Goal: Information Seeking & Learning: Learn about a topic

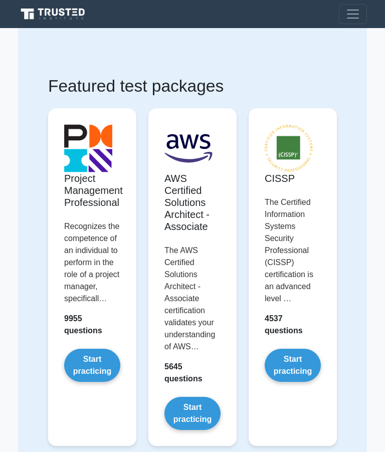
click at [97, 382] on link "Start practicing" at bounding box center [92, 365] width 56 height 33
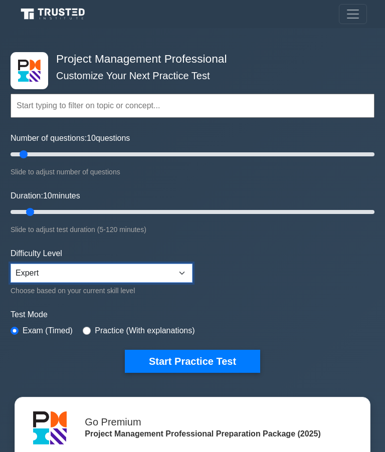
click at [188, 274] on select "Beginner Intermediate Expert" at bounding box center [102, 273] width 182 height 19
click at [200, 359] on button "Start Practice Test" at bounding box center [192, 361] width 135 height 23
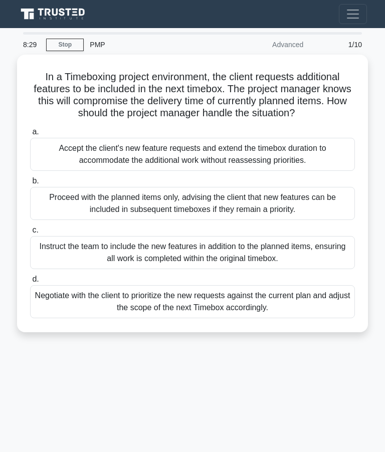
click at [205, 310] on div "Negotiate with the client to prioritize the new requests against the current pl…" at bounding box center [192, 301] width 325 height 33
click at [30, 283] on input "d. Negotiate with the client to prioritize the new requests against the current…" at bounding box center [30, 279] width 0 height 7
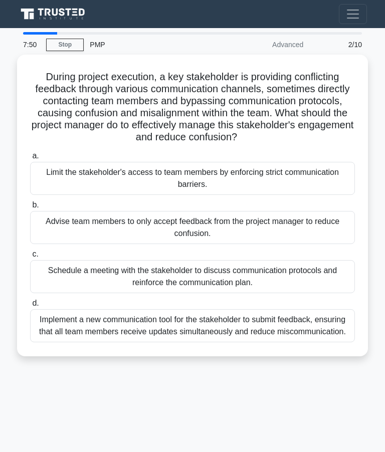
click at [209, 288] on div "Schedule a meeting with the stakeholder to discuss communication protocols and …" at bounding box center [192, 276] width 325 height 33
click at [30, 258] on input "c. Schedule a meeting with the stakeholder to discuss communication protocols a…" at bounding box center [30, 254] width 0 height 7
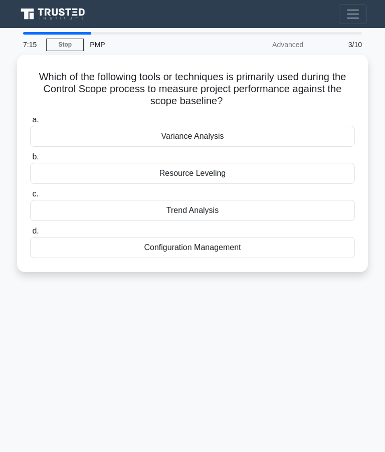
click at [231, 132] on div "Variance Analysis" at bounding box center [192, 136] width 325 height 21
click at [30, 123] on input "a. Variance Analysis" at bounding box center [30, 120] width 0 height 7
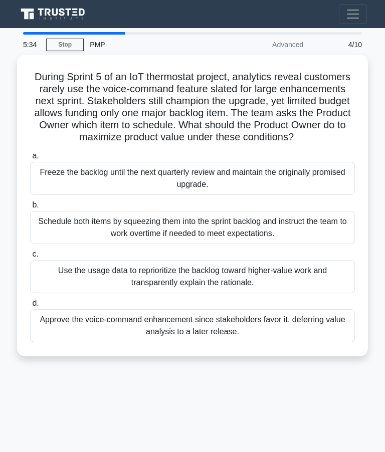
click at [246, 281] on div "Use the usage data to reprioritize the backlog toward higher-value work and tra…" at bounding box center [192, 276] width 325 height 33
click at [30, 258] on input "c. Use the usage data to reprioritize the backlog toward higher-value work and …" at bounding box center [30, 254] width 0 height 7
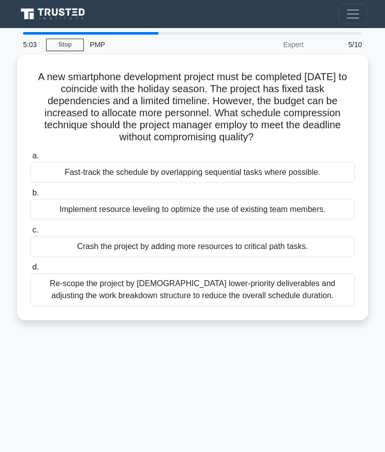
click at [269, 182] on div "Fast-track the schedule by overlapping sequential tasks where possible." at bounding box center [192, 172] width 325 height 21
click at [30, 159] on input "a. Fast-track the schedule by overlapping sequential tasks where possible." at bounding box center [30, 156] width 0 height 7
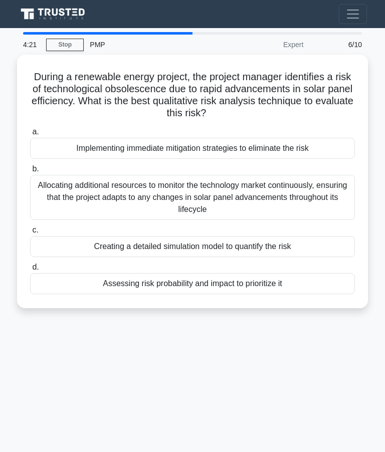
click at [208, 280] on div "Assessing risk probability and impact to prioritize it" at bounding box center [192, 283] width 325 height 21
click at [30, 271] on input "d. Assessing risk probability and impact to prioritize it" at bounding box center [30, 267] width 0 height 7
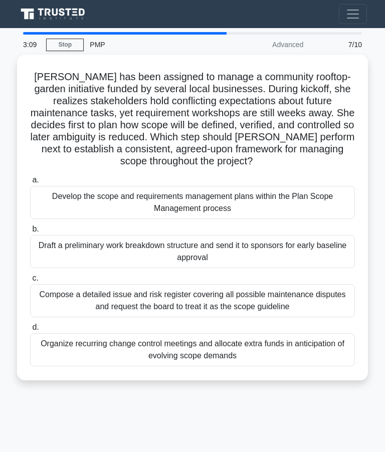
click at [251, 218] on div "Develop the scope and requirements management plans within the Plan Scope Manag…" at bounding box center [192, 202] width 325 height 33
click at [30, 183] on input "a. Develop the scope and requirements management plans within the Plan Scope Ma…" at bounding box center [30, 180] width 0 height 7
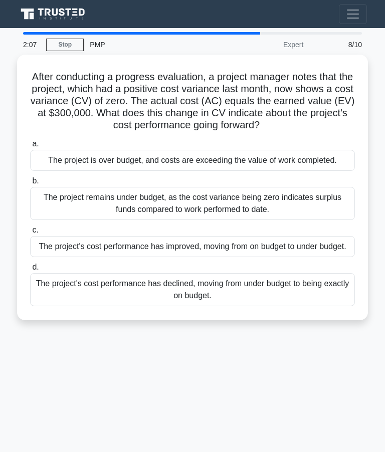
click at [226, 306] on div "The project's cost performance has declined, moving from under budget to being …" at bounding box center [192, 289] width 325 height 33
click at [30, 271] on input "d. The project's cost performance has declined, moving from under budget to bei…" at bounding box center [30, 267] width 0 height 7
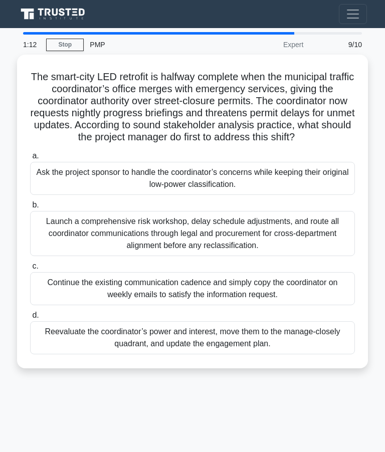
click at [266, 349] on div "Reevaluate the coordinator’s power and interest, move them to the manage-closel…" at bounding box center [192, 337] width 325 height 33
click at [30, 319] on input "d. Reevaluate the coordinator’s power and interest, move them to the manage-clo…" at bounding box center [30, 315] width 0 height 7
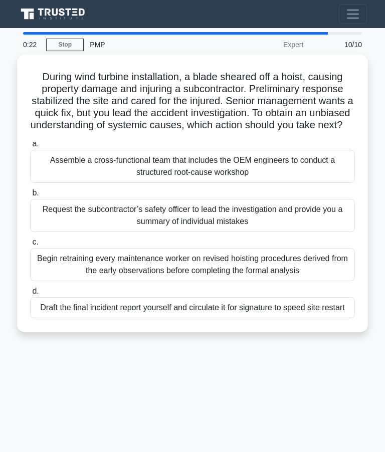
click at [254, 182] on div "Assemble a cross-functional team that includes the OEM engineers to conduct a s…" at bounding box center [192, 166] width 325 height 33
click at [30, 147] on input "a. Assemble a cross-functional team that includes the OEM engineers to conduct …" at bounding box center [30, 144] width 0 height 7
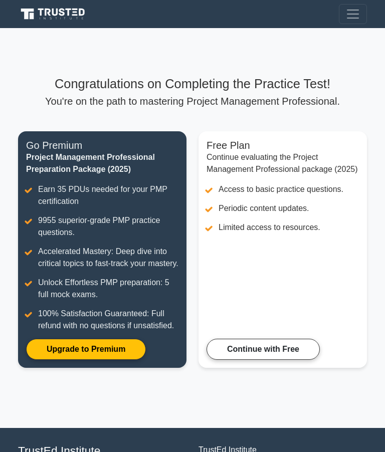
click at [271, 360] on link "Continue with Free" at bounding box center [263, 349] width 113 height 21
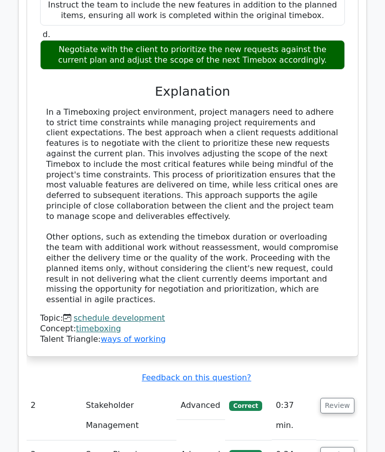
scroll to position [1194, 0]
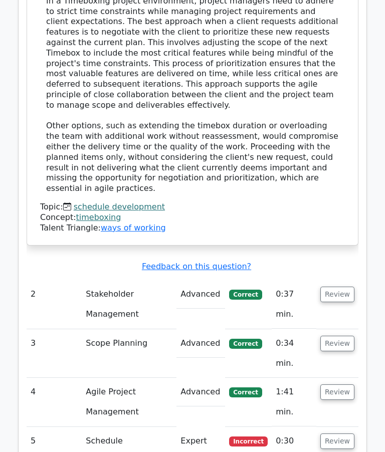
scroll to position [1321, 0]
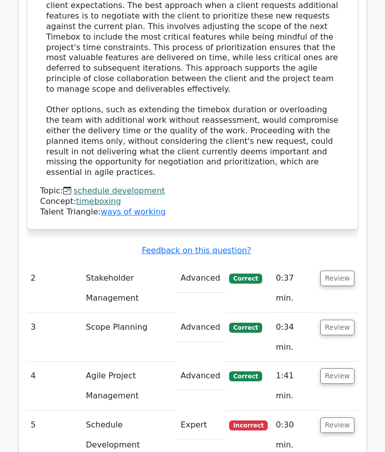
click at [3, 115] on main "Go Premium Project Management Professional Preparation Package (2025) Earn 35 P…" at bounding box center [192, 143] width 385 height 2870
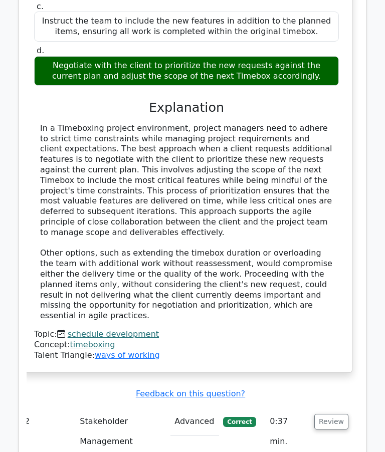
scroll to position [1206, 0]
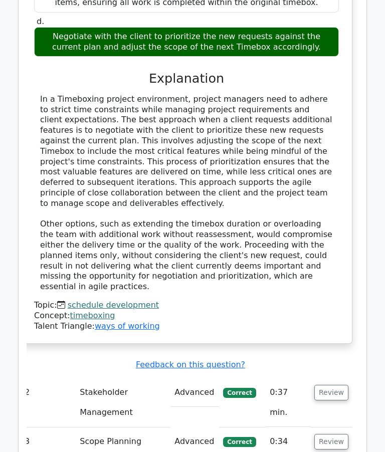
click at [338, 385] on button "Review" at bounding box center [331, 393] width 34 height 16
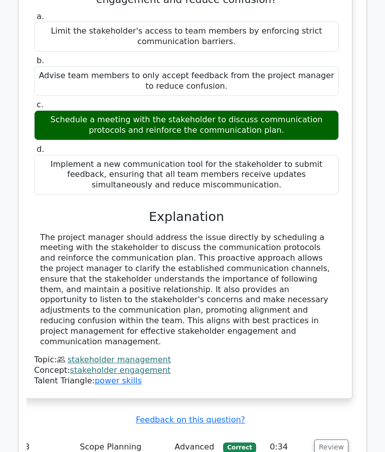
scroll to position [1735, 0]
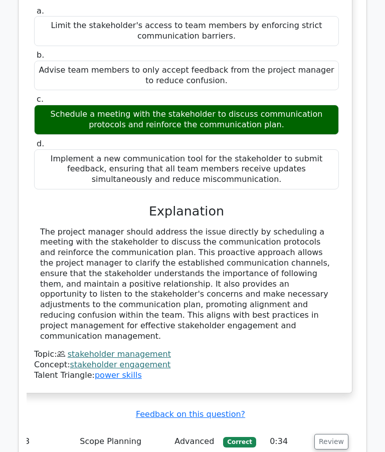
click at [337, 434] on button "Review" at bounding box center [331, 442] width 34 height 16
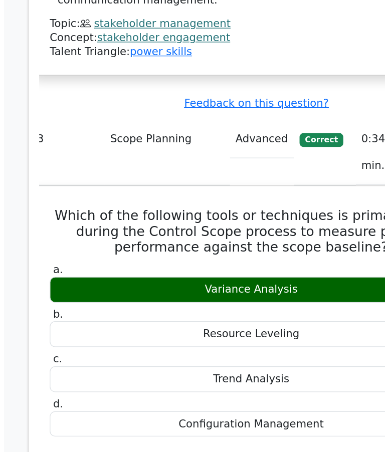
scroll to position [1994, 0]
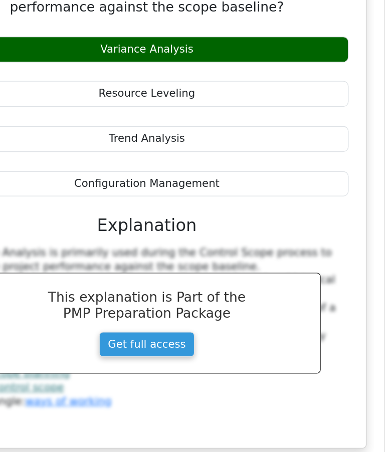
scroll to position [2170, 0]
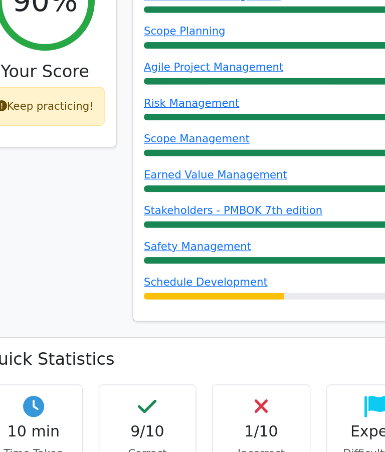
scroll to position [372, 0]
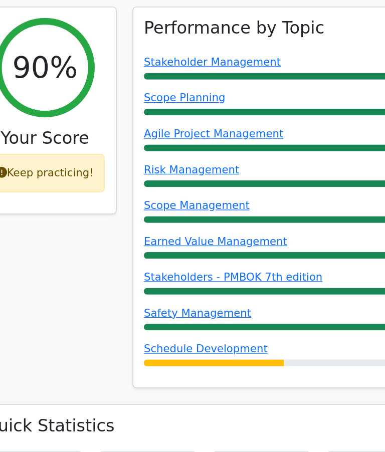
click at [34, 149] on div "Keep practicing!" at bounding box center [72, 163] width 91 height 29
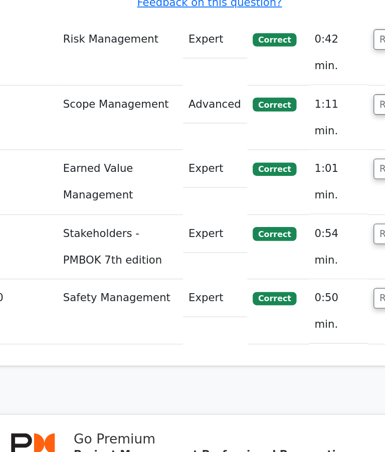
scroll to position [3690, 0]
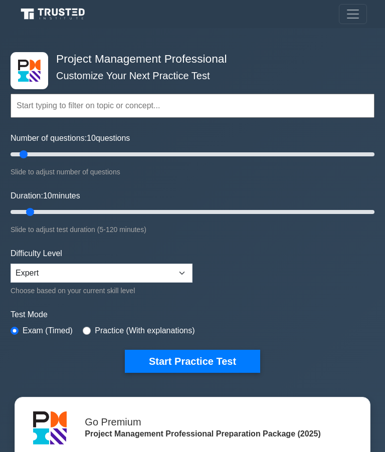
click at [174, 254] on div "Difficulty Level Beginner Intermediate Expert Choose based on your current skil…" at bounding box center [102, 272] width 182 height 49
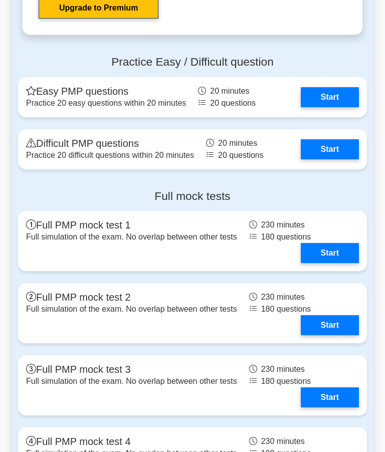
scroll to position [3177, 0]
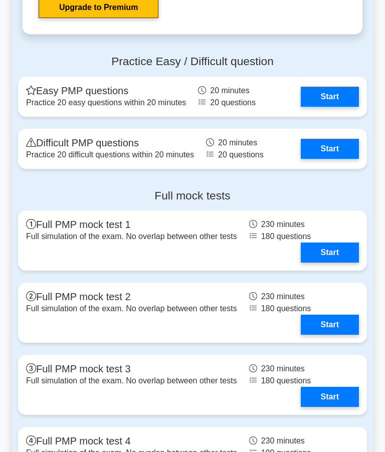
click at [324, 263] on link "Start" at bounding box center [330, 253] width 58 height 20
